Goal: Task Accomplishment & Management: Complete application form

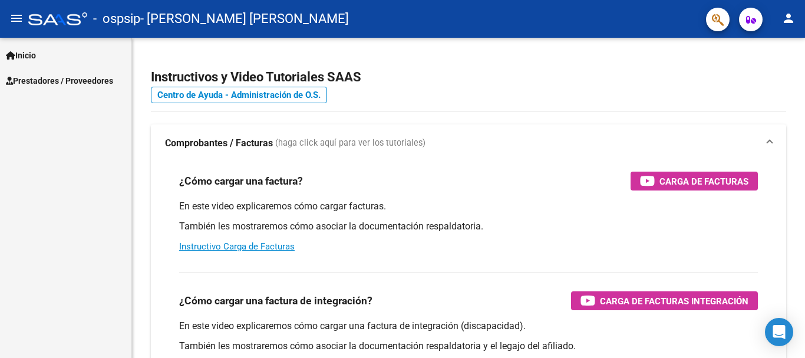
click at [50, 72] on link "Prestadores / Proveedores" at bounding box center [65, 80] width 131 height 25
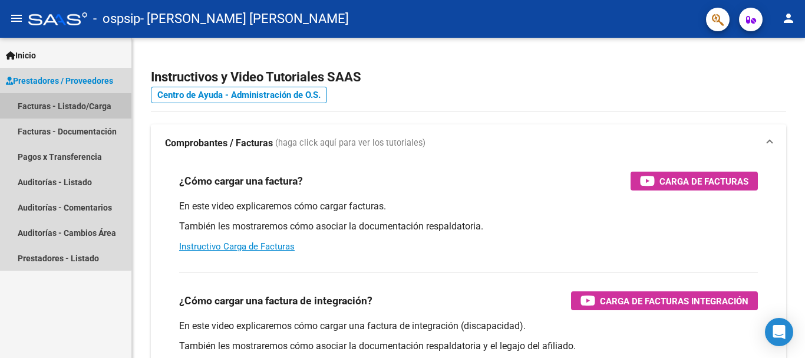
click at [58, 107] on link "Facturas - Listado/Carga" at bounding box center [65, 105] width 131 height 25
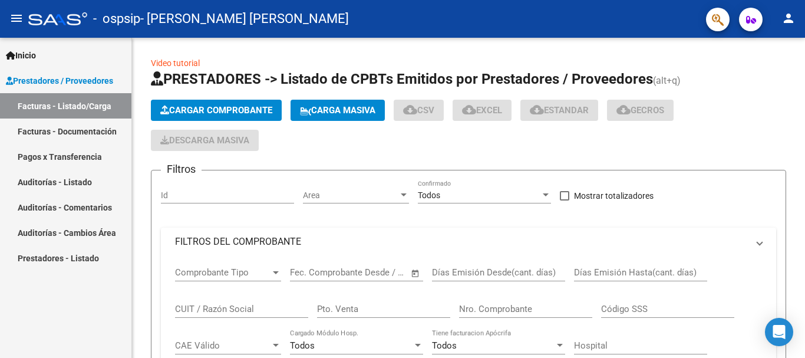
click at [236, 109] on span "Cargar Comprobante" at bounding box center [216, 110] width 112 height 11
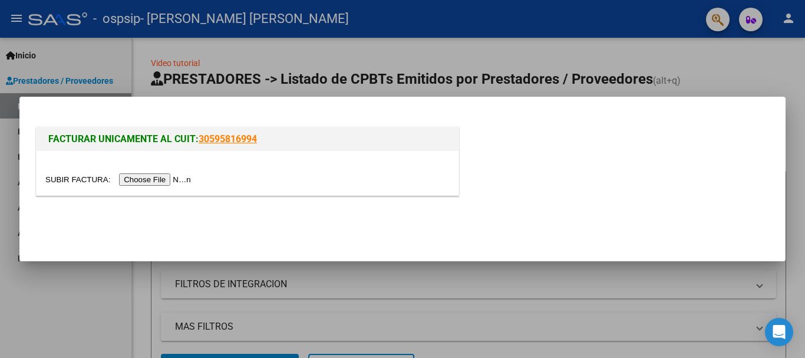
click at [179, 177] on input "file" at bounding box center [119, 179] width 149 height 12
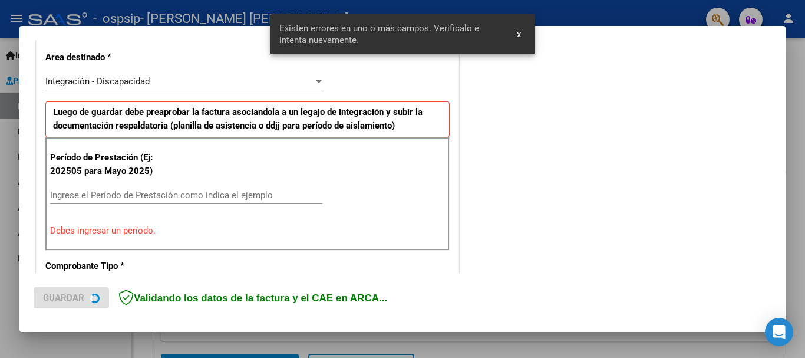
scroll to position [272, 0]
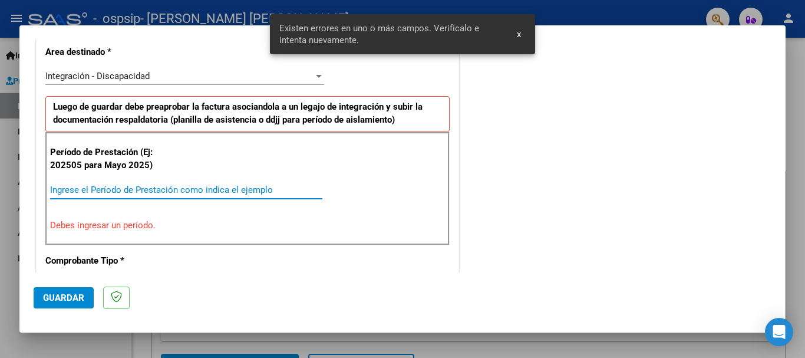
click at [156, 191] on input "Ingrese el Período de Prestación como indica el ejemplo" at bounding box center [186, 189] width 272 height 11
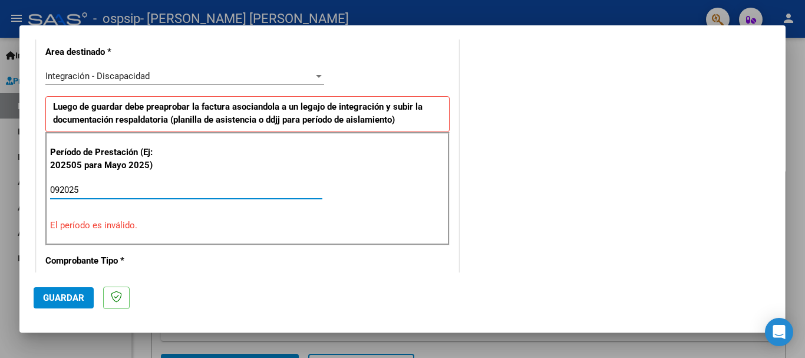
type input "092025"
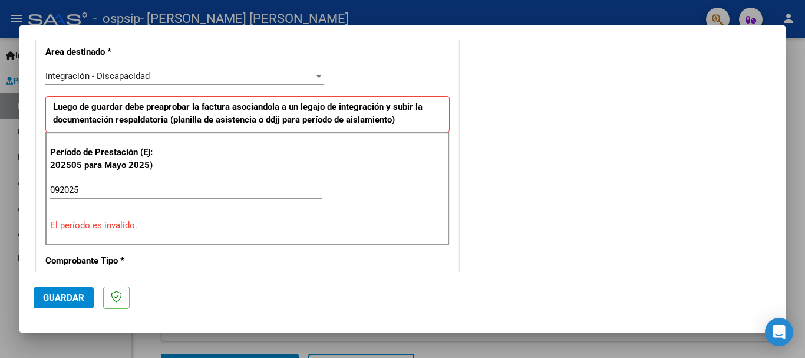
scroll to position [554, 0]
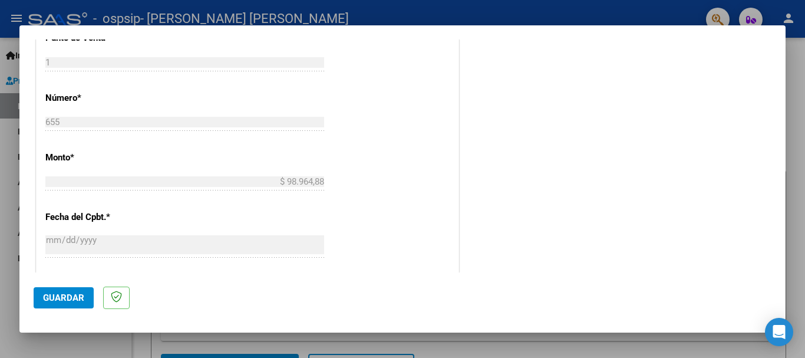
click at [49, 302] on span "Guardar" at bounding box center [63, 297] width 41 height 11
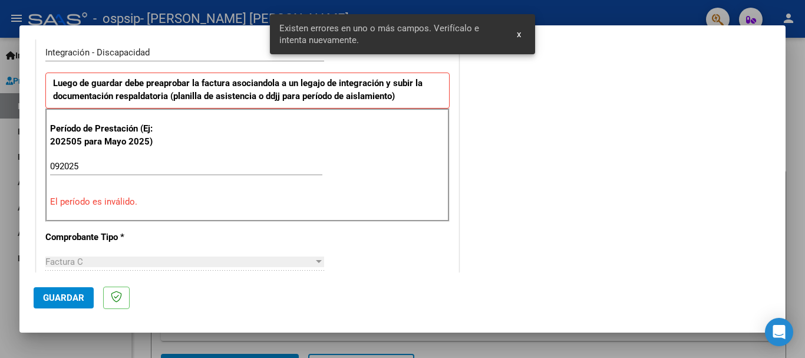
scroll to position [294, 0]
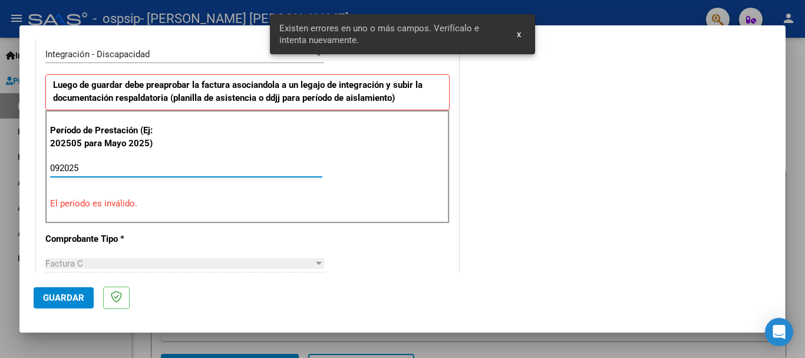
drag, startPoint x: 97, startPoint y: 167, endPoint x: 0, endPoint y: 154, distance: 98.0
click at [0, 154] on div "COMPROBANTE VER COMPROBANTE El comprobante fue leído exitosamente. DATOS DEL CO…" at bounding box center [402, 179] width 805 height 358
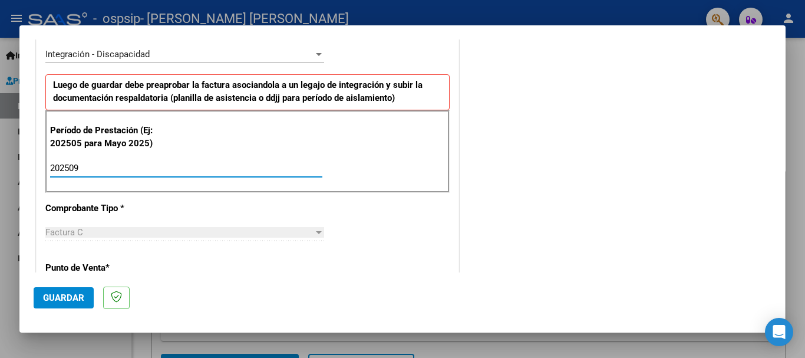
type input "202509"
click at [68, 297] on span "Guardar" at bounding box center [63, 297] width 41 height 11
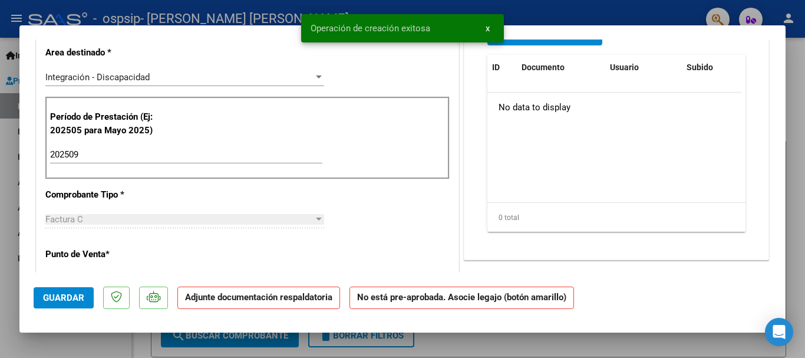
scroll to position [0, 0]
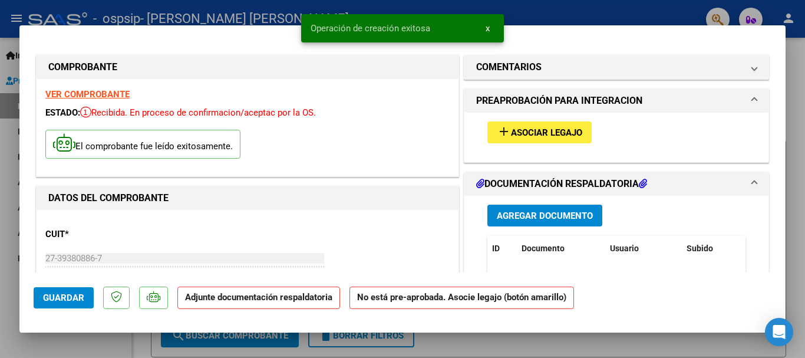
click at [557, 137] on span "Asociar Legajo" at bounding box center [546, 133] width 71 height 11
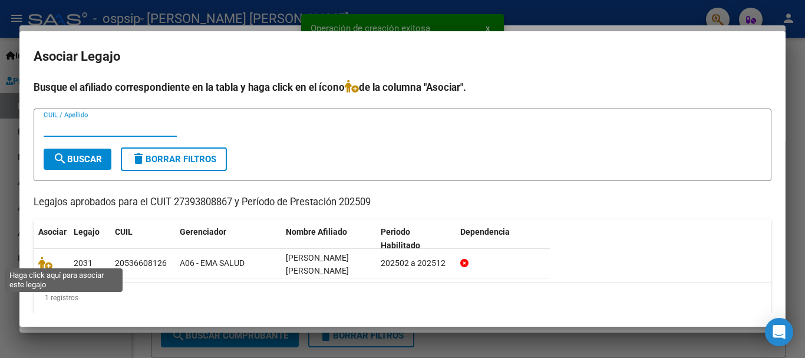
click at [49, 262] on icon at bounding box center [45, 262] width 14 height 13
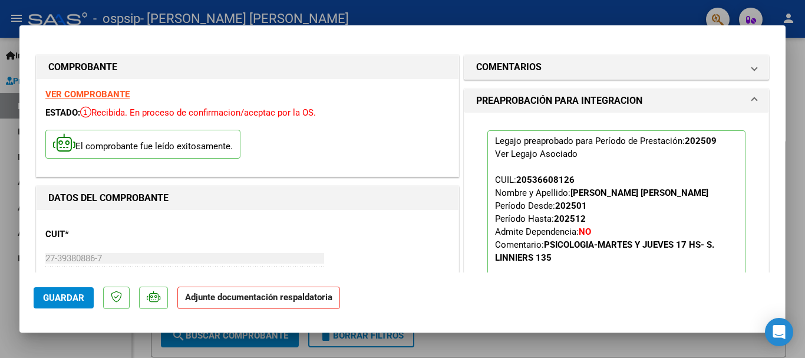
scroll to position [287, 0]
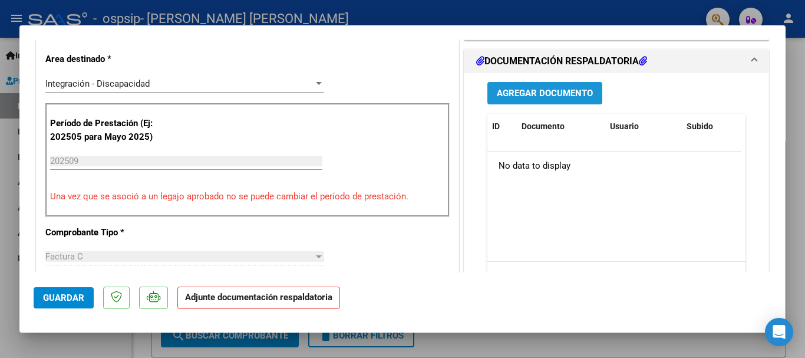
click at [512, 92] on span "Agregar Documento" at bounding box center [545, 93] width 96 height 11
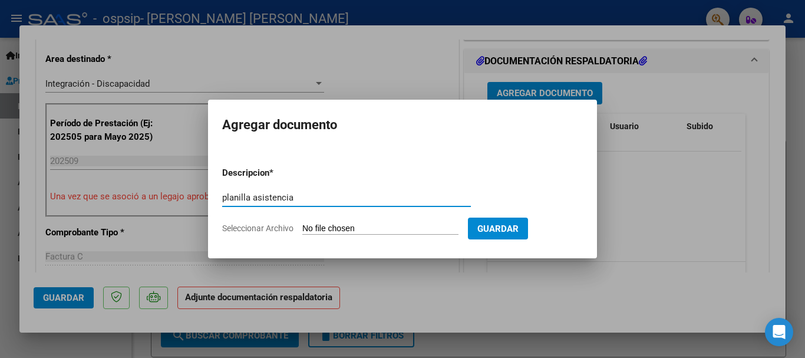
type input "planilla asistencia"
click at [332, 227] on input "Seleccionar Archivo" at bounding box center [380, 228] width 156 height 11
type input "C:\fakepath\asistencia septiembre Ewen .pdf"
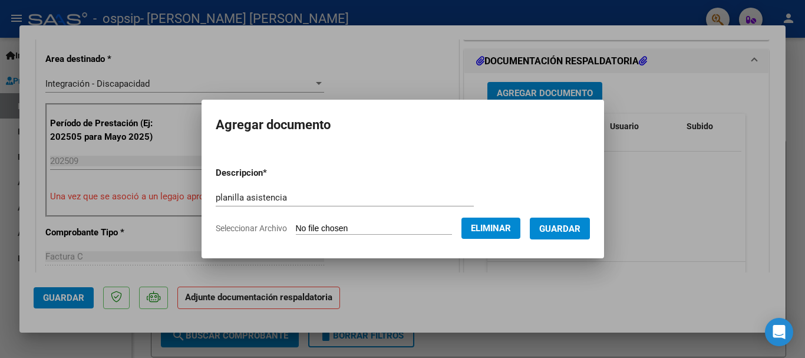
click at [575, 227] on span "Guardar" at bounding box center [559, 228] width 41 height 11
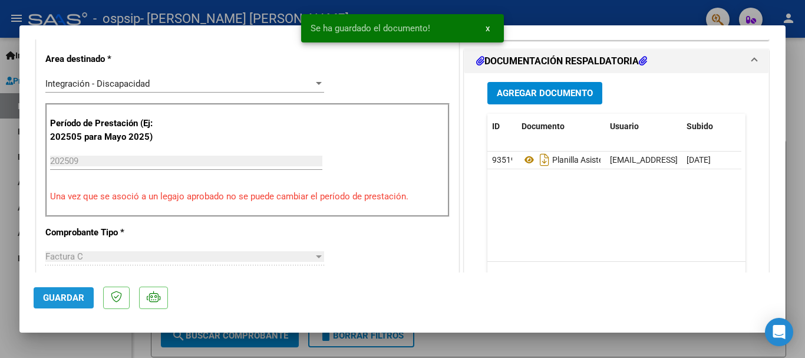
click at [54, 302] on span "Guardar" at bounding box center [63, 297] width 41 height 11
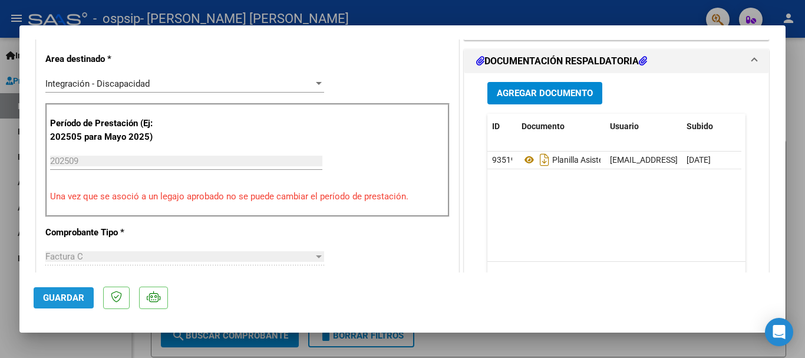
drag, startPoint x: 329, startPoint y: 17, endPoint x: 73, endPoint y: 299, distance: 381.1
click at [73, 299] on span "Guardar" at bounding box center [63, 297] width 41 height 11
